Goal: Transaction & Acquisition: Subscribe to service/newsletter

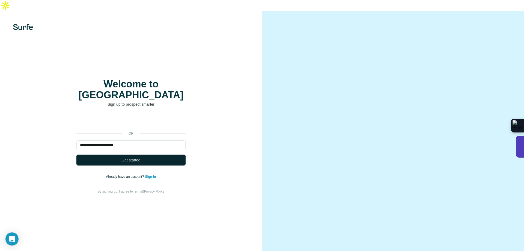
type input "**********"
click at [137, 157] on span "Get started" at bounding box center [130, 159] width 19 height 5
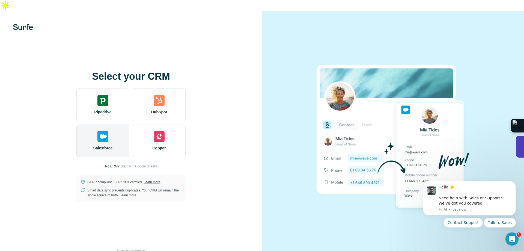
click at [106, 145] on span "Salesforce" at bounding box center [102, 147] width 19 height 5
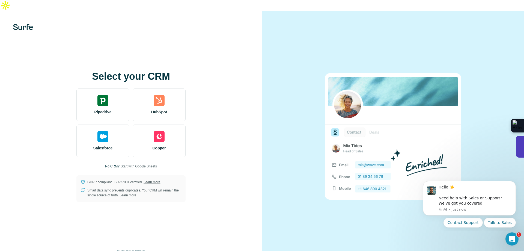
click at [149, 164] on span "Start with Google Sheets" at bounding box center [139, 166] width 36 height 5
